Goal: Task Accomplishment & Management: Manage account settings

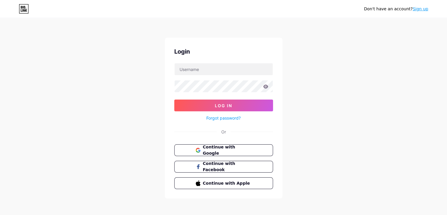
click at [156, 108] on div "Don't have an account? Sign up Login Log In Forgot password? Or Continue with G…" at bounding box center [223, 108] width 447 height 217
click at [192, 70] on input "text" at bounding box center [224, 69] width 98 height 12
type input "[EMAIL_ADDRESS][DOMAIN_NAME]"
click at [267, 85] on icon at bounding box center [265, 86] width 5 height 4
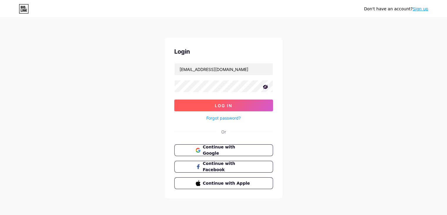
click at [191, 107] on button "Log In" at bounding box center [223, 105] width 99 height 12
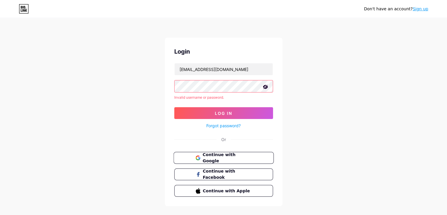
click at [219, 158] on span "Continue with Google" at bounding box center [227, 158] width 49 height 13
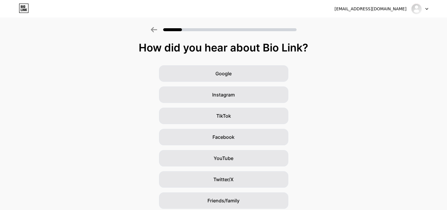
click at [423, 7] on div at bounding box center [420, 9] width 17 height 11
click at [368, 25] on li "Logout" at bounding box center [391, 24] width 73 height 16
